Goal: Find specific page/section: Find specific page/section

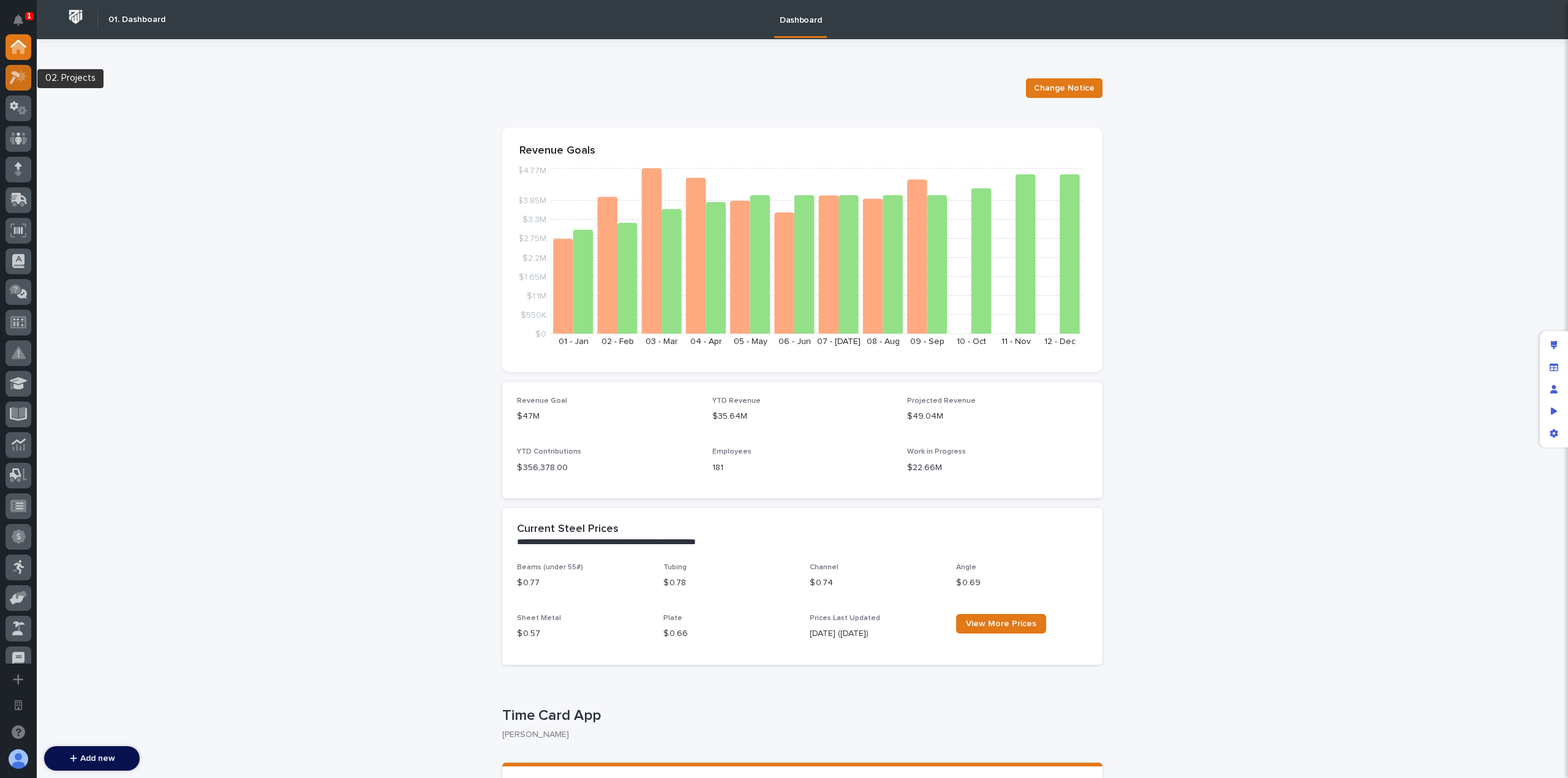
click at [24, 85] on div at bounding box center [18, 78] width 26 height 26
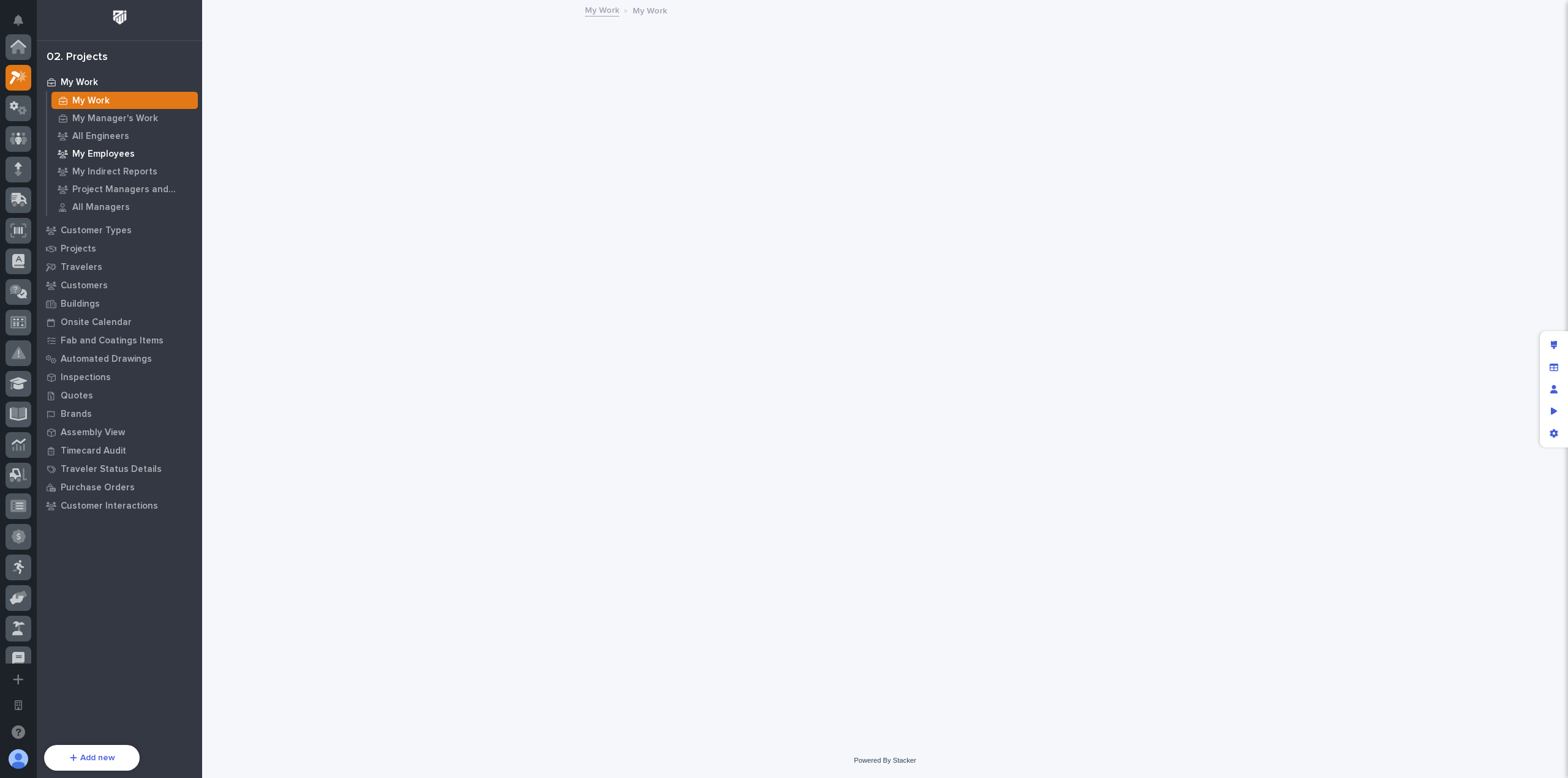
scroll to position [31, 0]
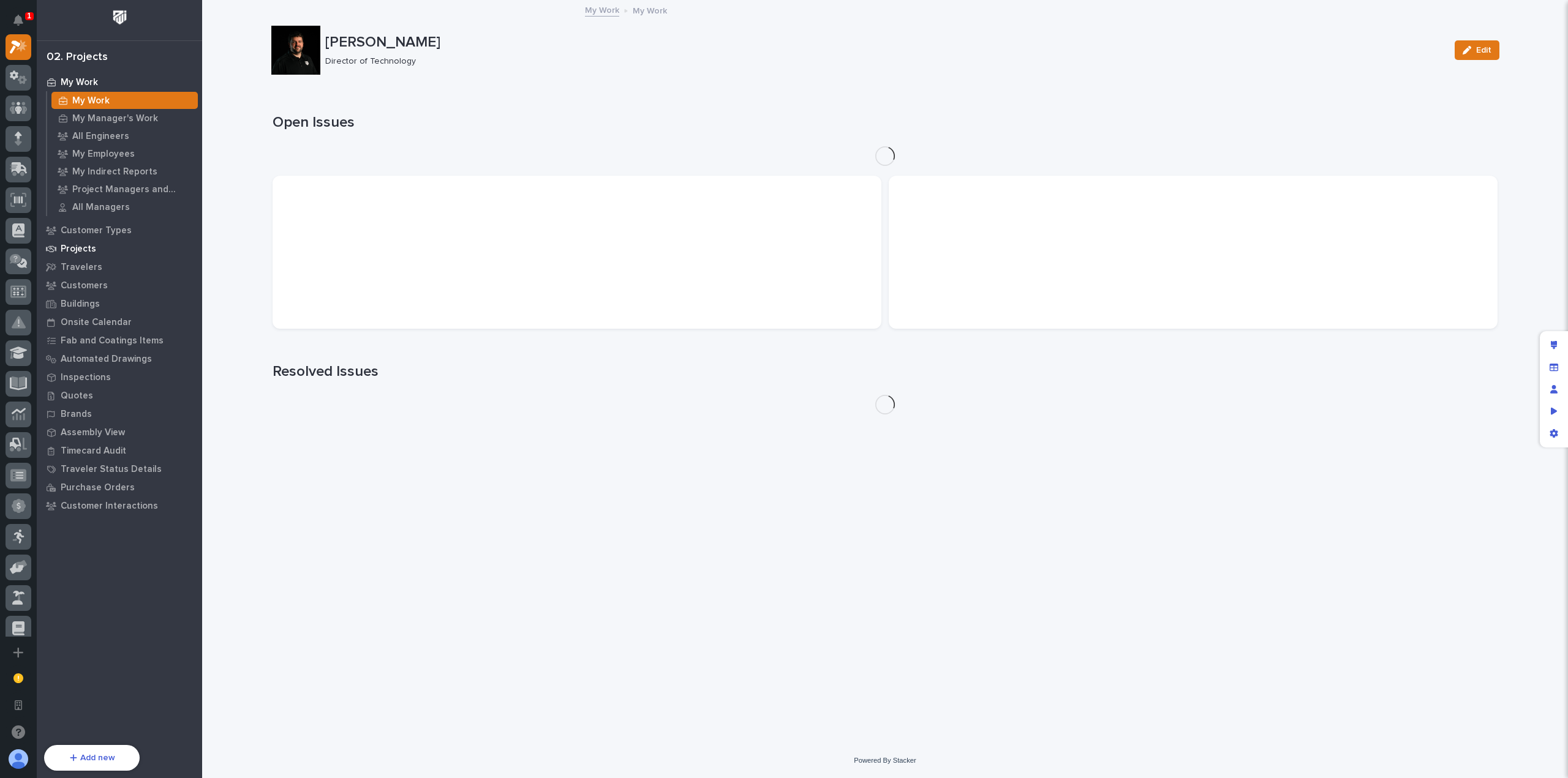
click at [103, 250] on div "Projects" at bounding box center [119, 248] width 159 height 17
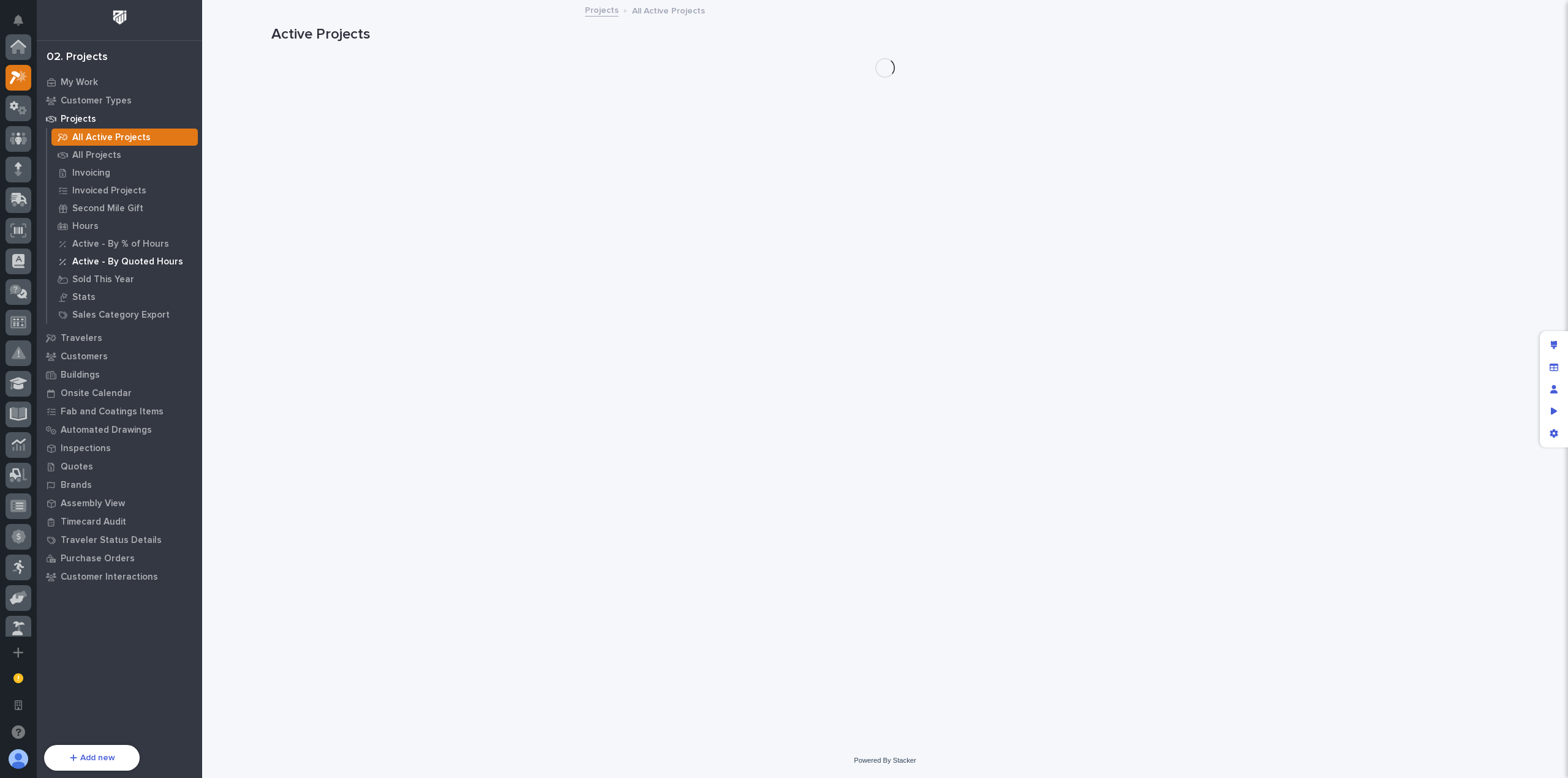
scroll to position [31, 0]
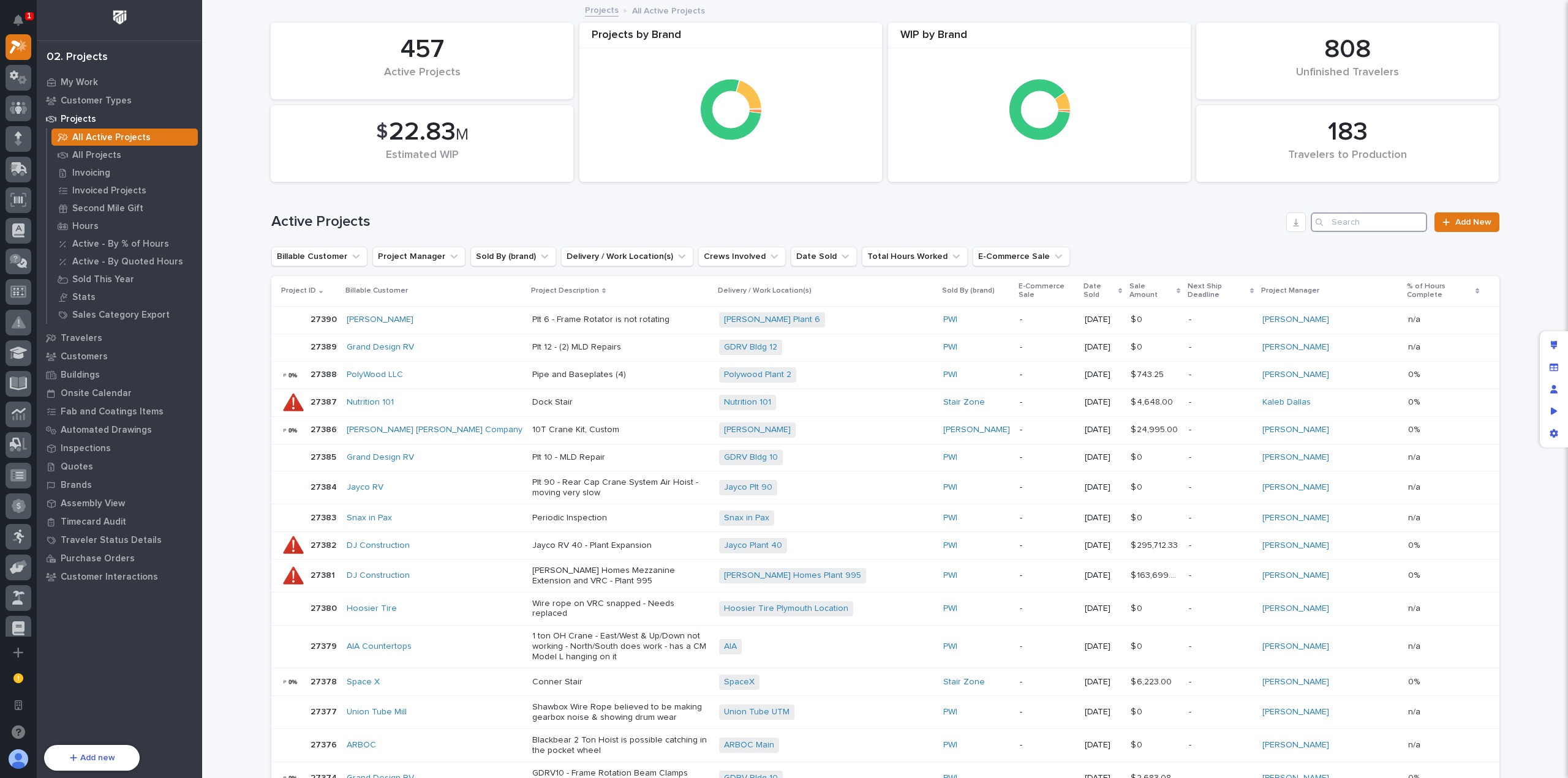
click at [1382, 217] on input "Search" at bounding box center [1369, 222] width 116 height 20
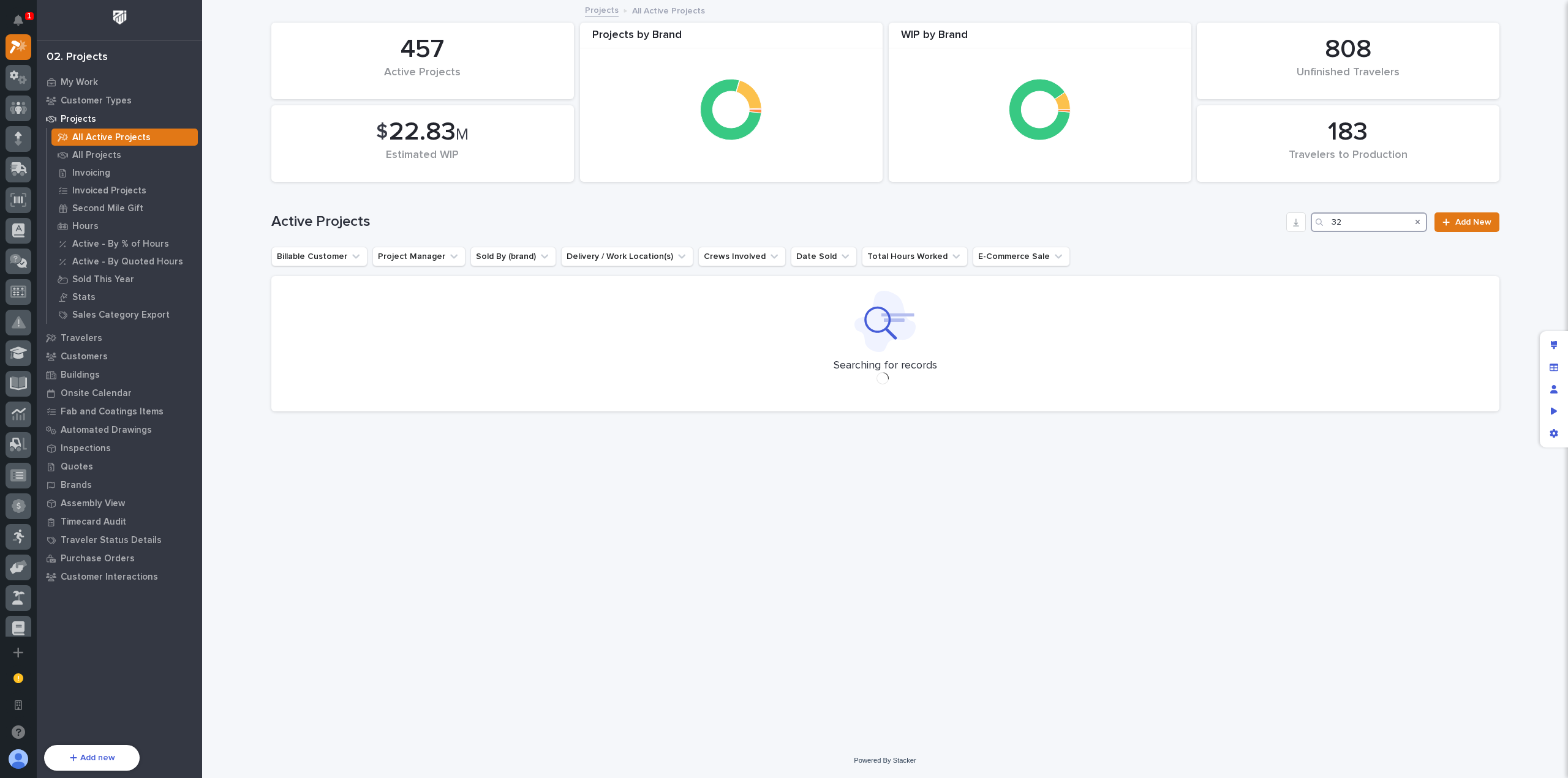
type input "3"
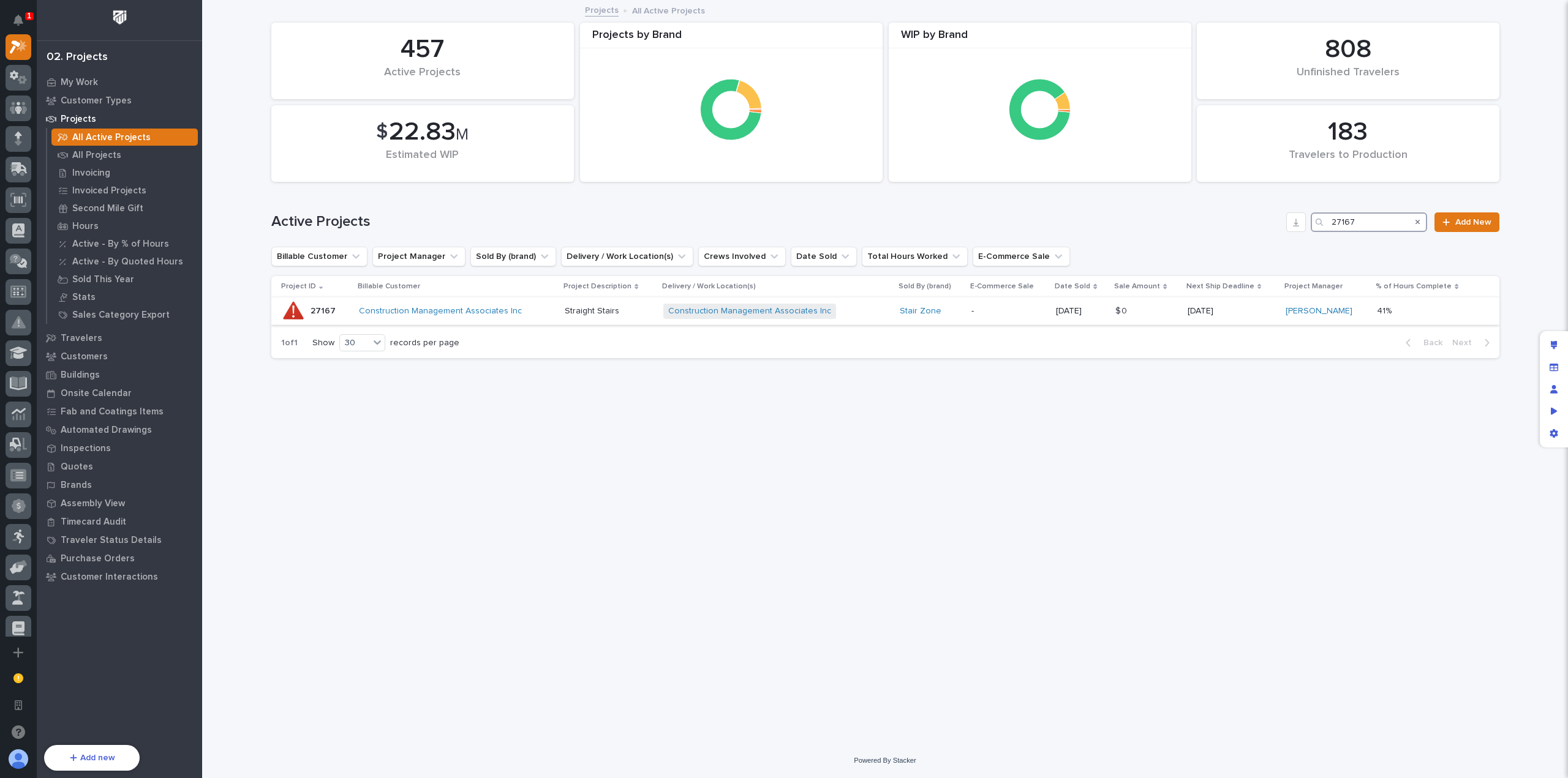
type input "27167"
click at [590, 309] on p "Straight Stairs" at bounding box center [609, 311] width 88 height 10
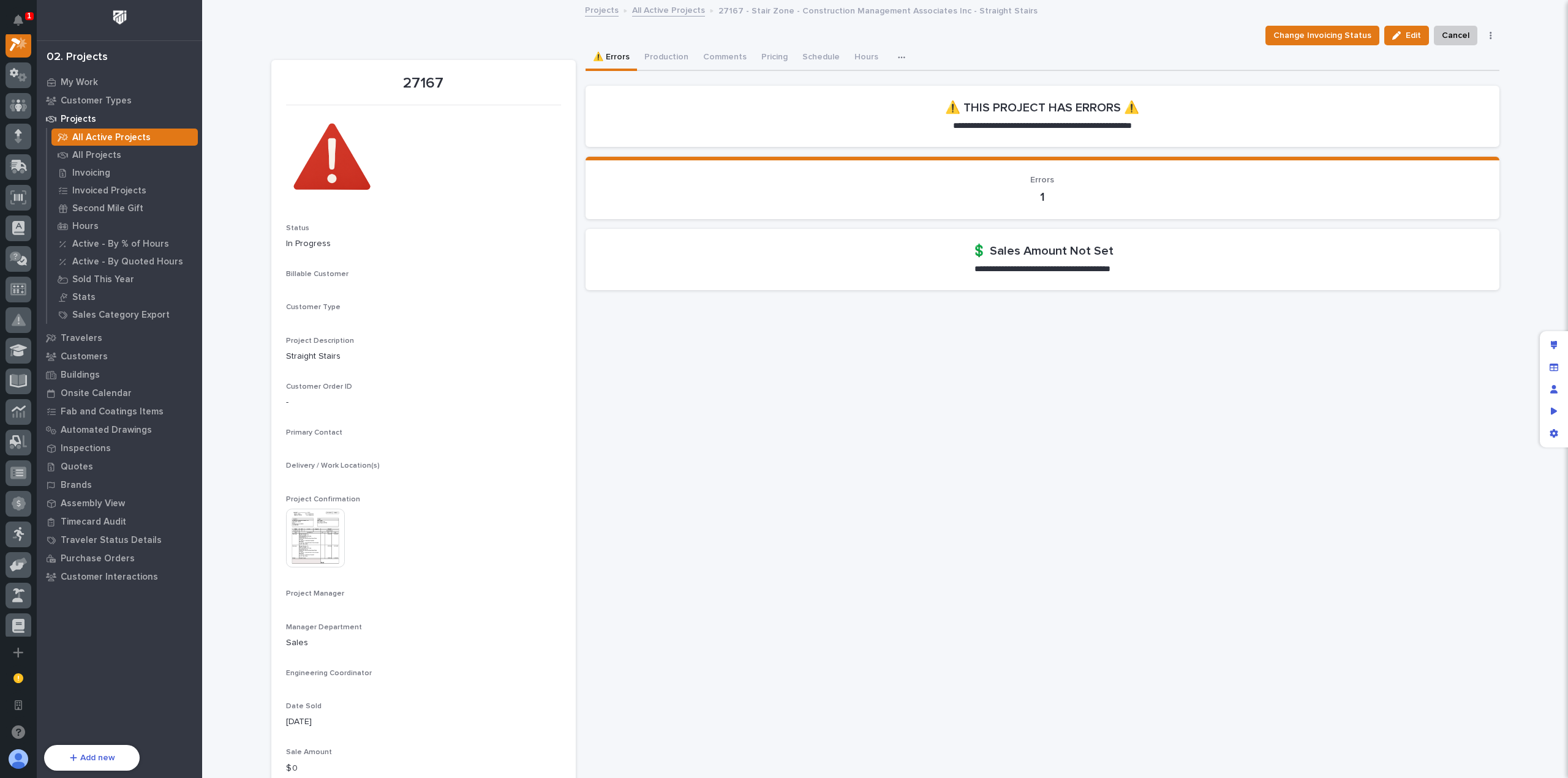
scroll to position [31, 0]
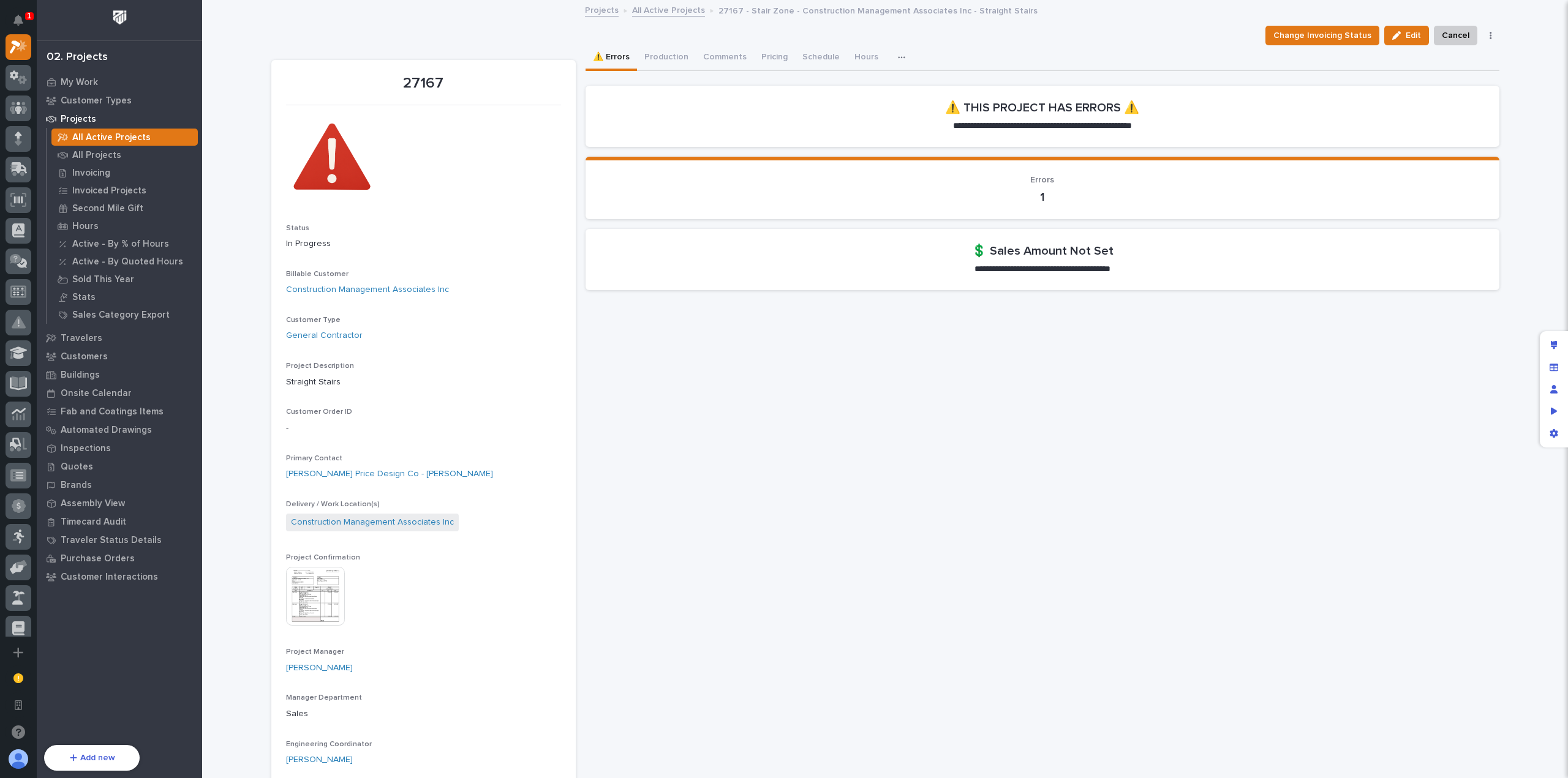
click at [896, 52] on button "button" at bounding box center [904, 57] width 27 height 24
click at [898, 56] on div "button" at bounding box center [904, 57] width 12 height 9
click at [898, 59] on div "button" at bounding box center [904, 57] width 12 height 9
click at [772, 59] on button "Pricing" at bounding box center [774, 58] width 41 height 26
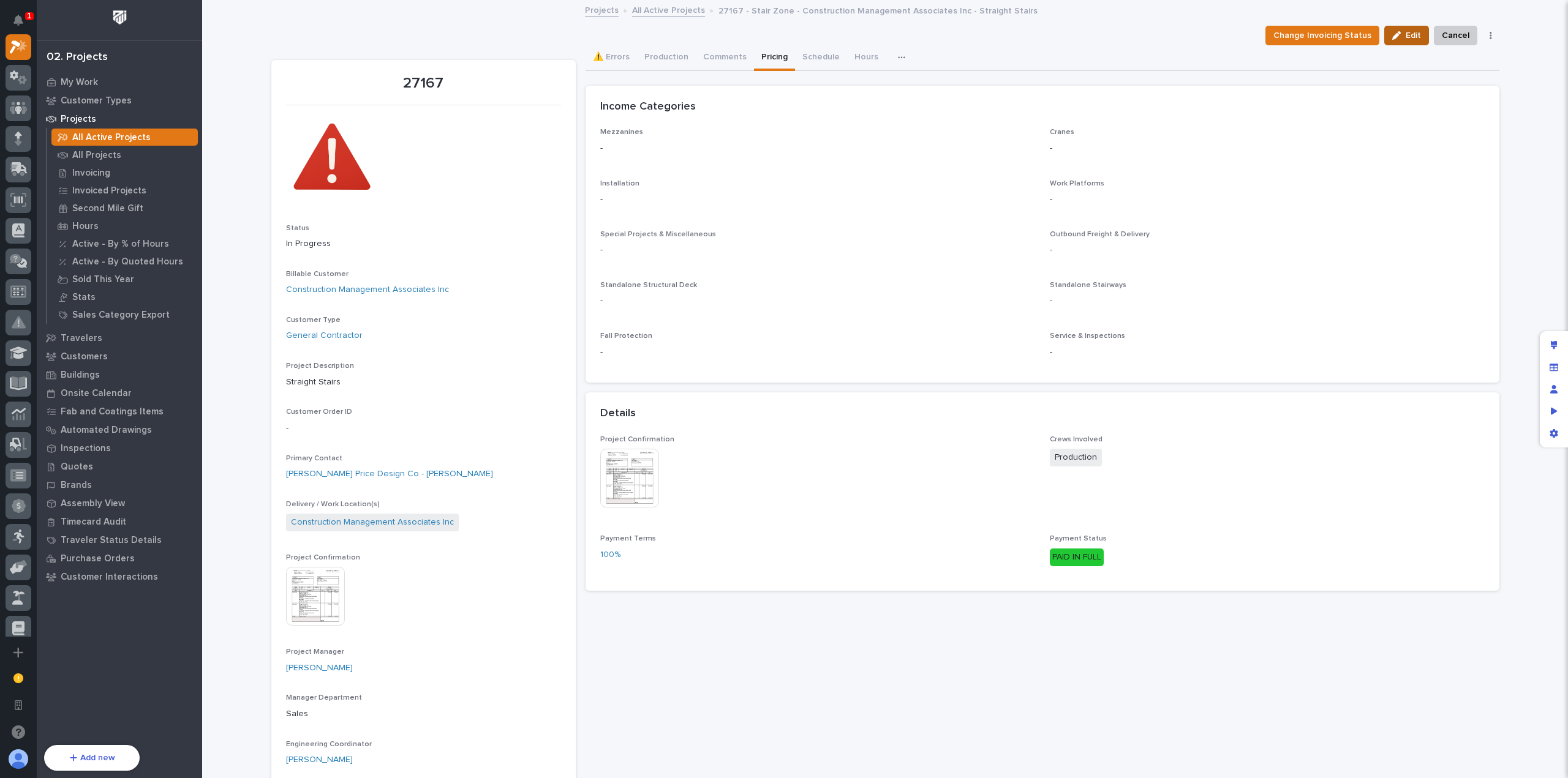
click at [1407, 34] on span "Edit" at bounding box center [1413, 36] width 15 height 11
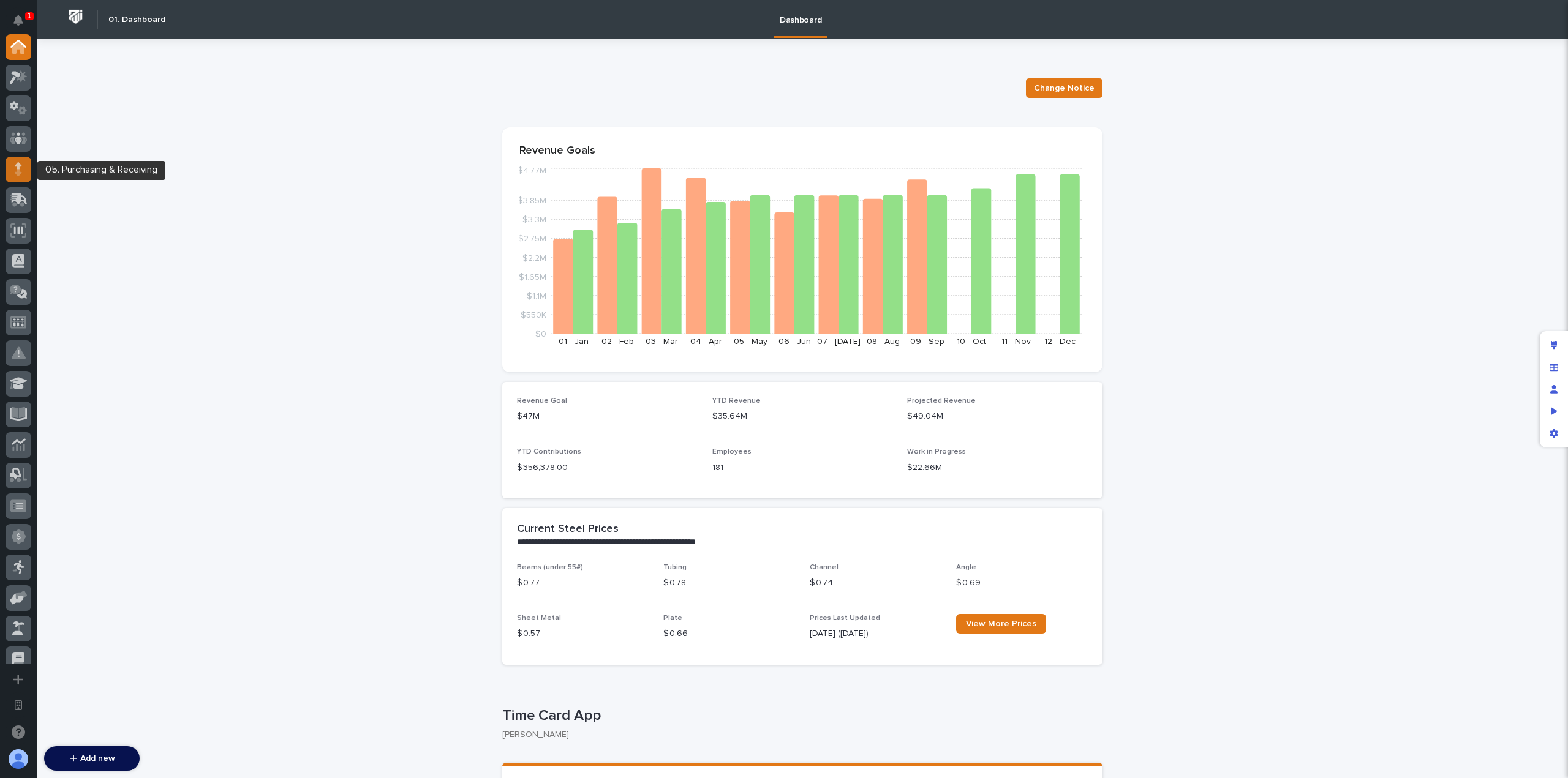
click at [24, 167] on div at bounding box center [18, 169] width 26 height 26
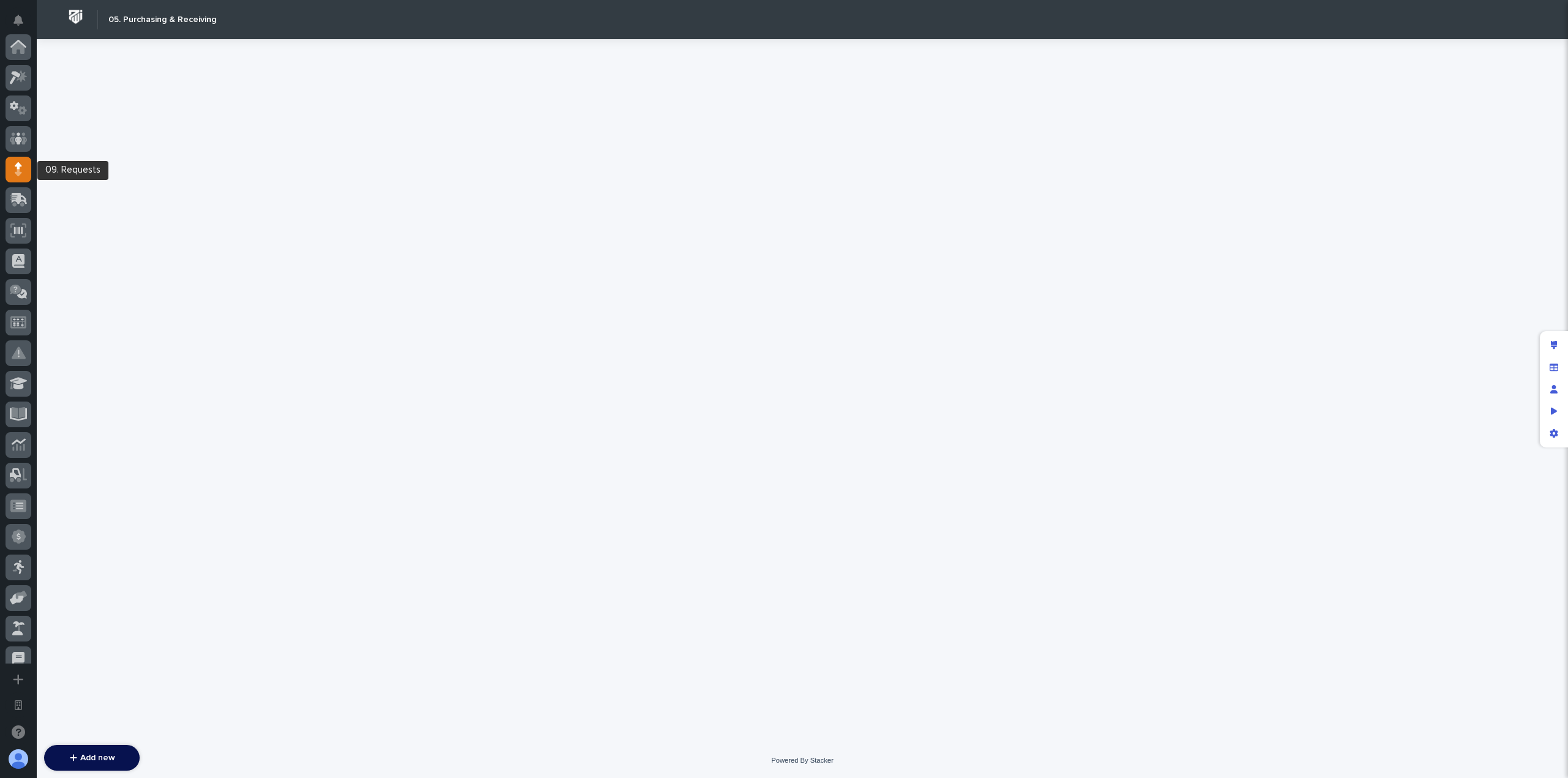
scroll to position [122, 0]
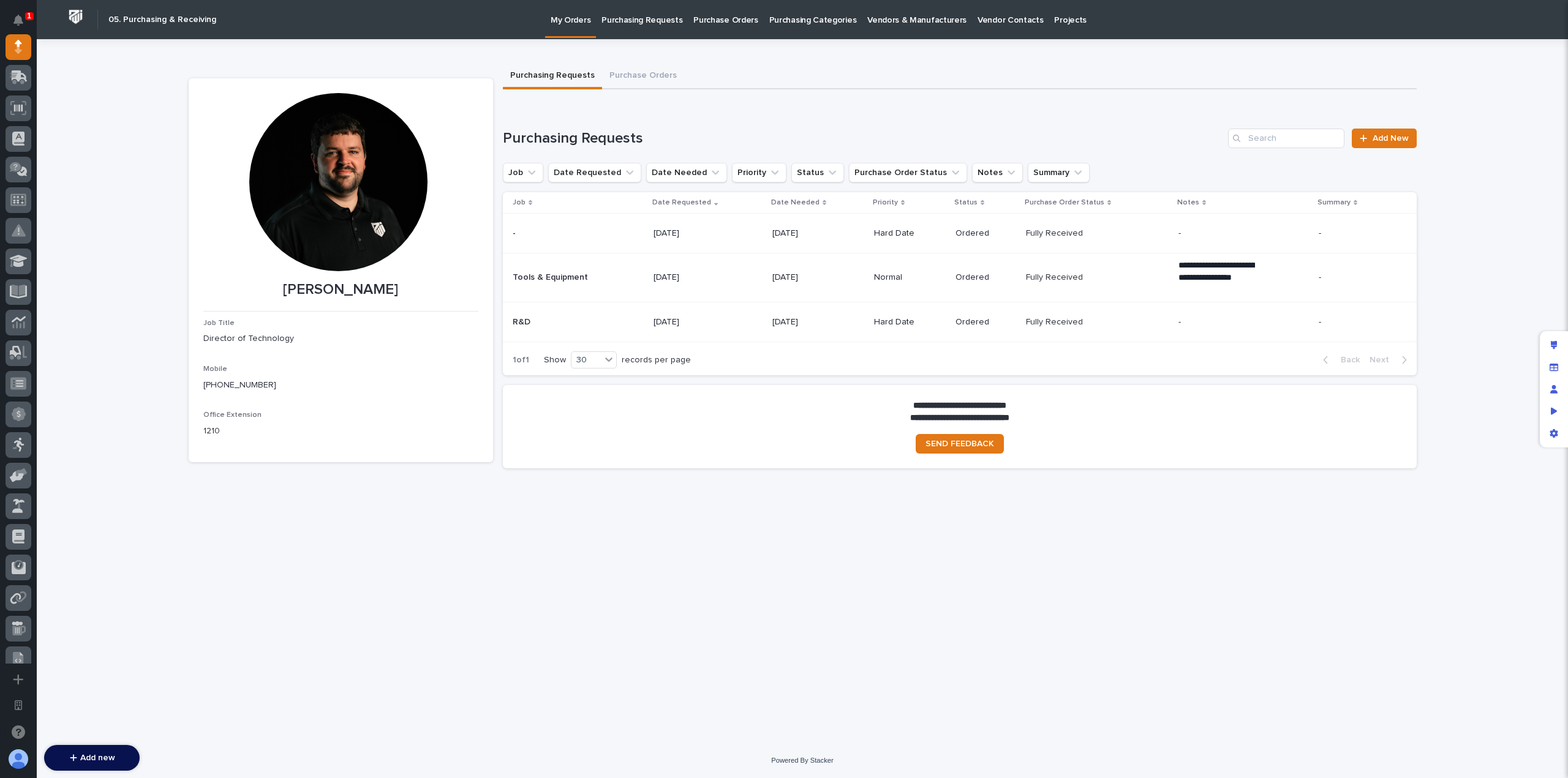
click at [792, 18] on p "Purchasing Categories" at bounding box center [813, 13] width 87 height 26
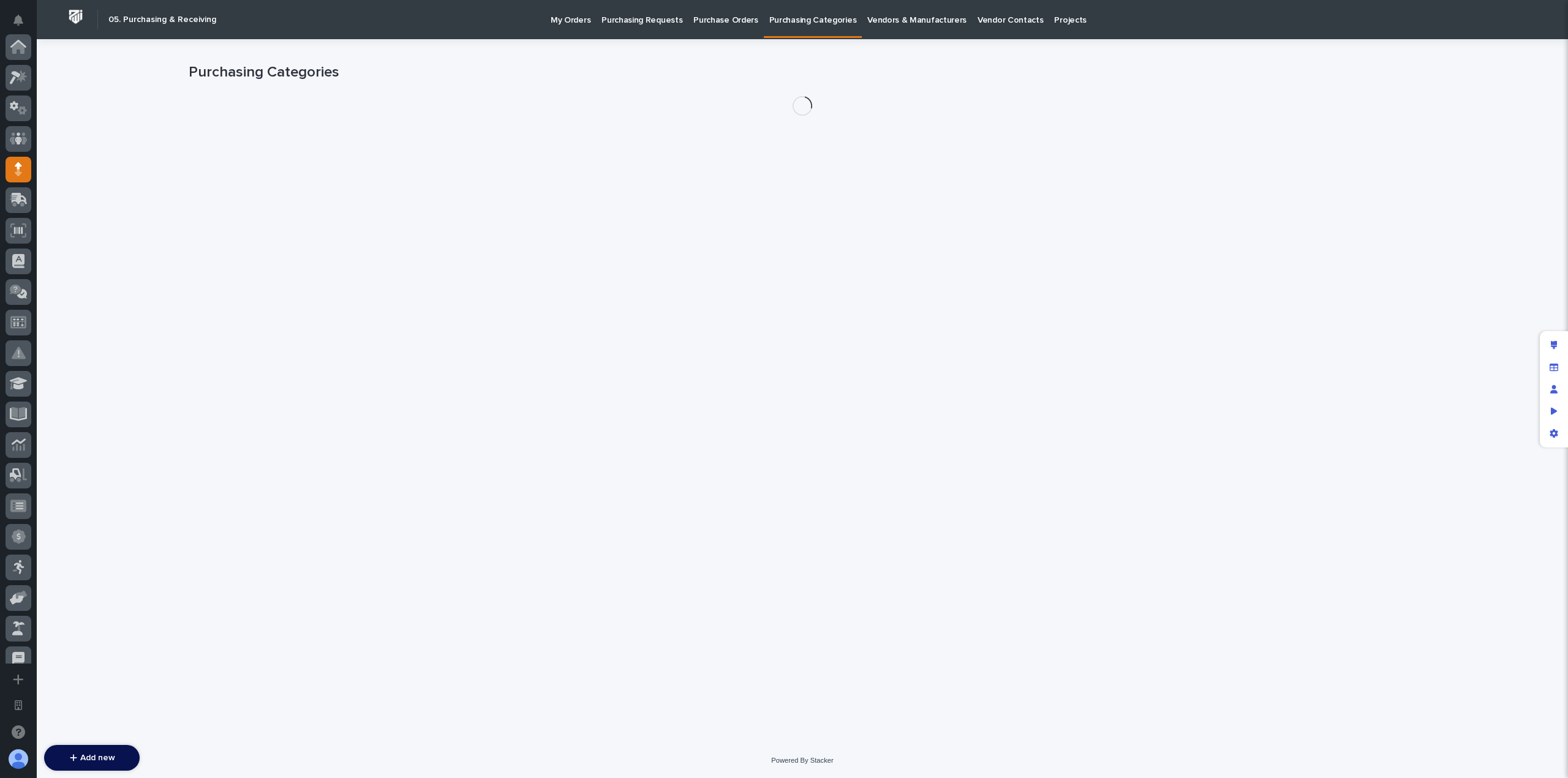
scroll to position [122, 0]
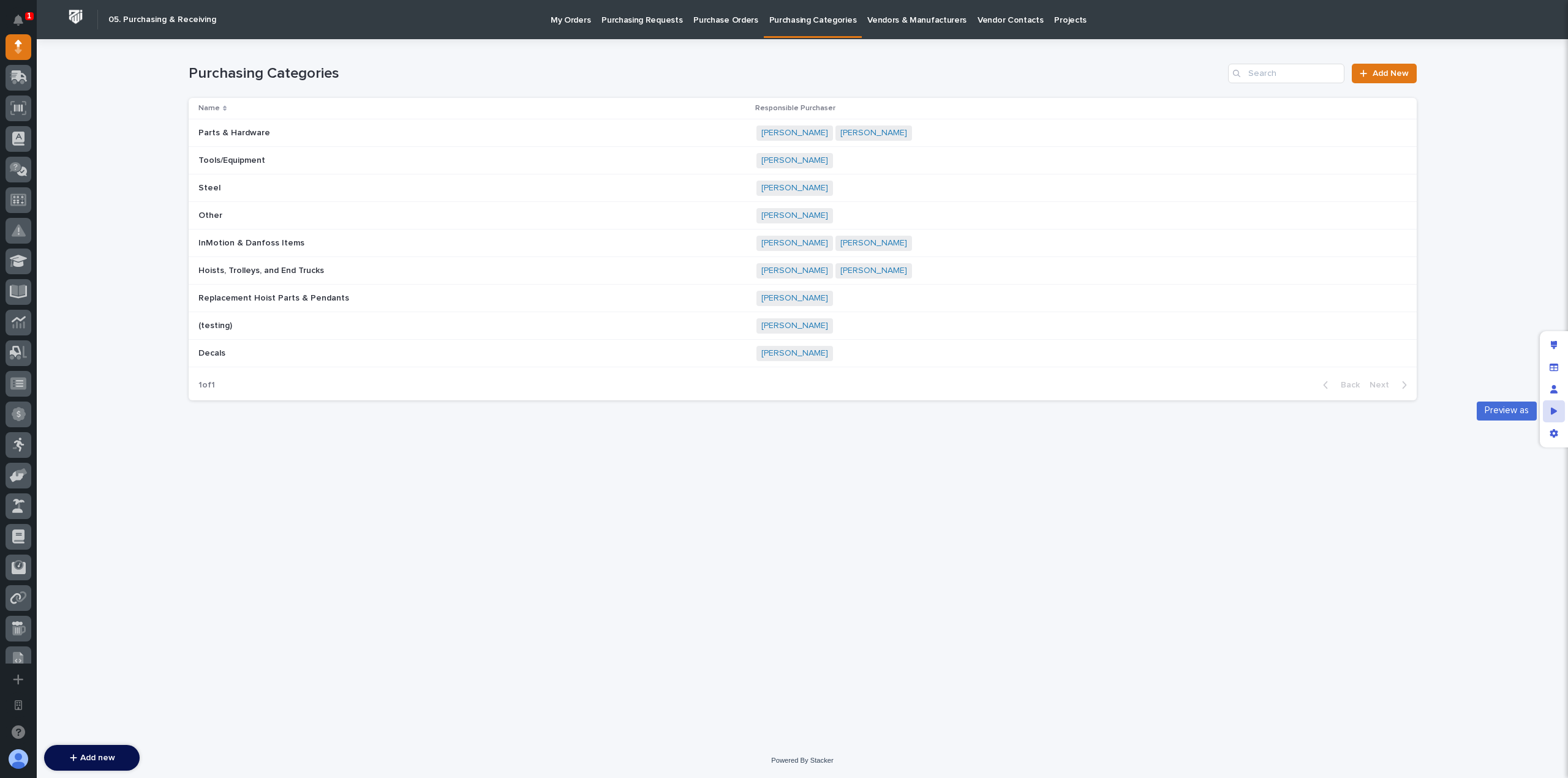
click at [1555, 414] on icon "Preview as" at bounding box center [1555, 412] width 7 height 9
